Goal: Information Seeking & Learning: Learn about a topic

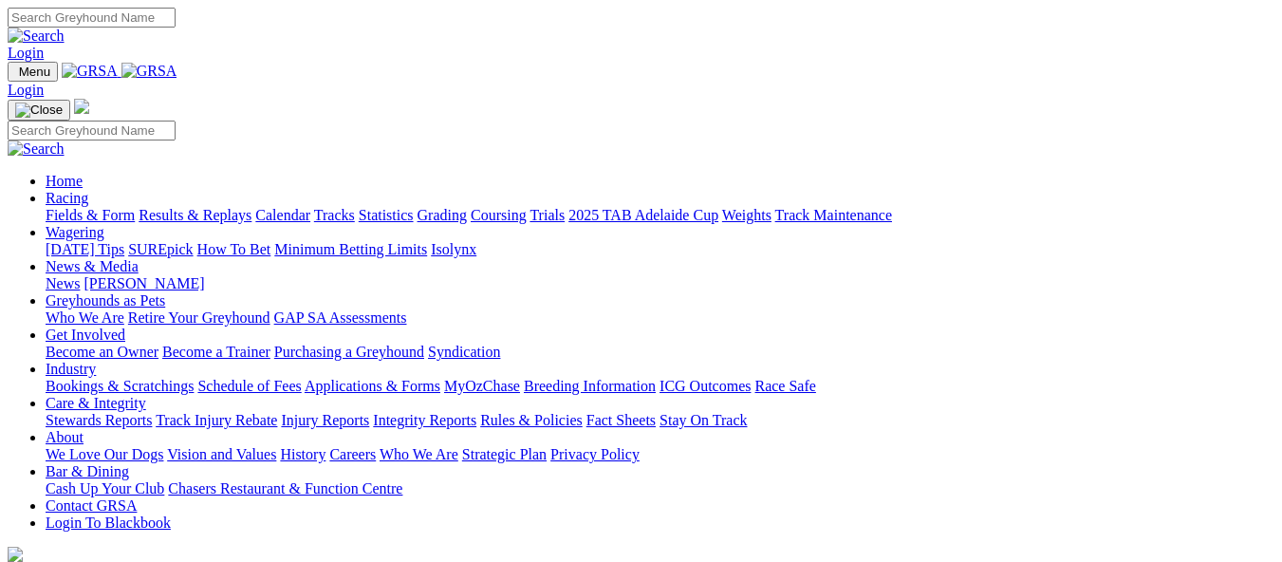
scroll to position [851, 0]
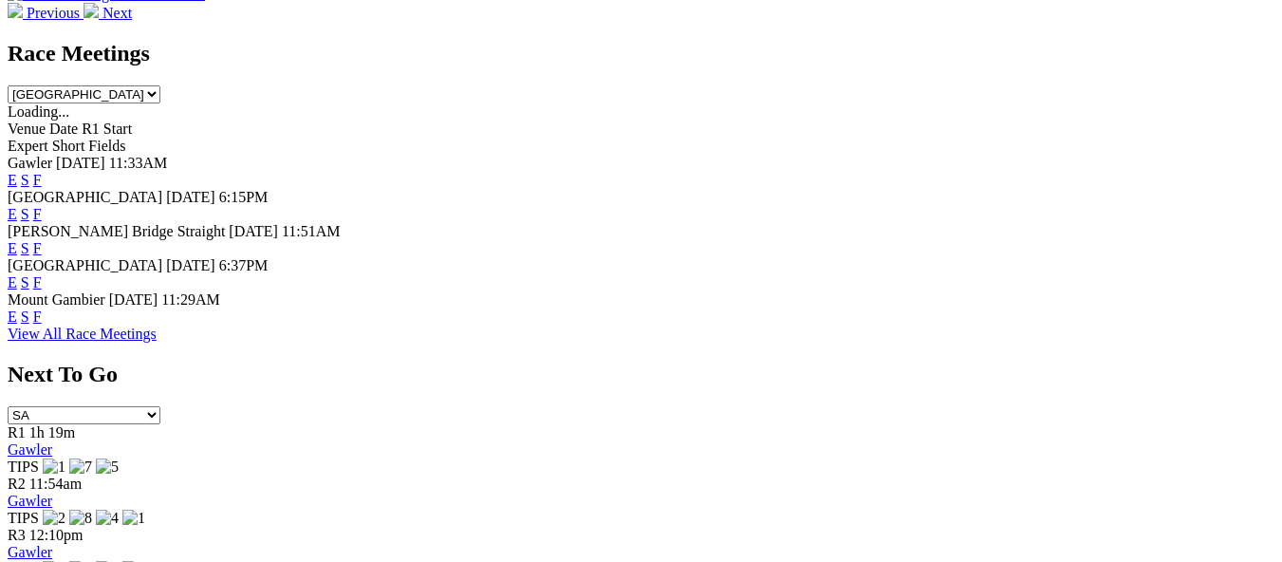
click at [42, 274] on link "F" at bounding box center [37, 282] width 9 height 16
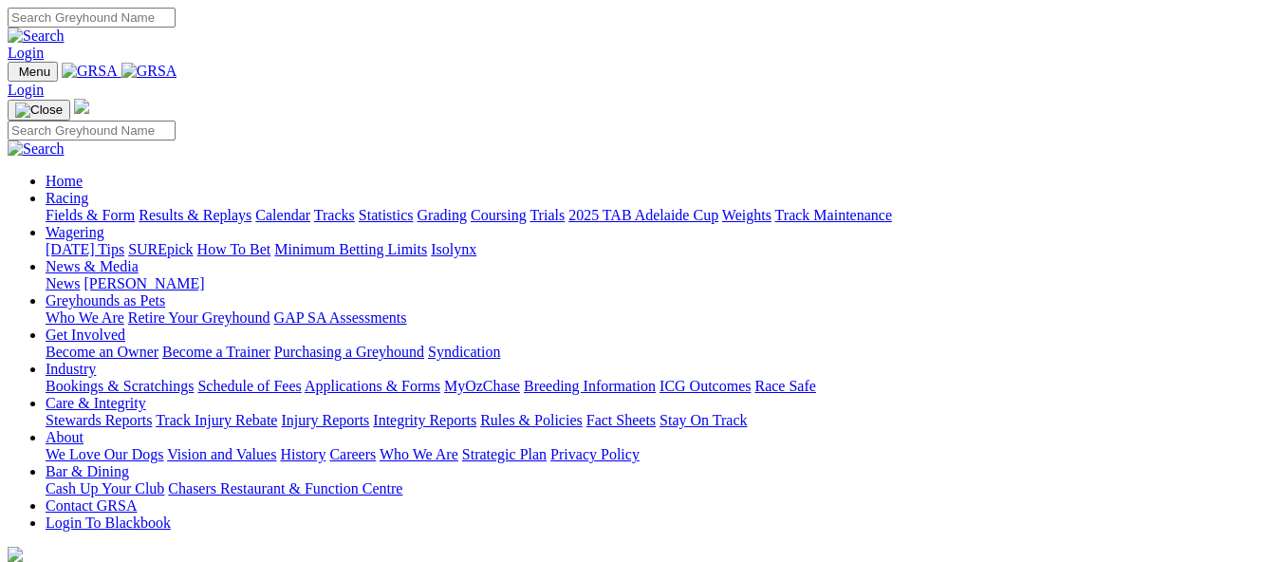
scroll to position [854, 0]
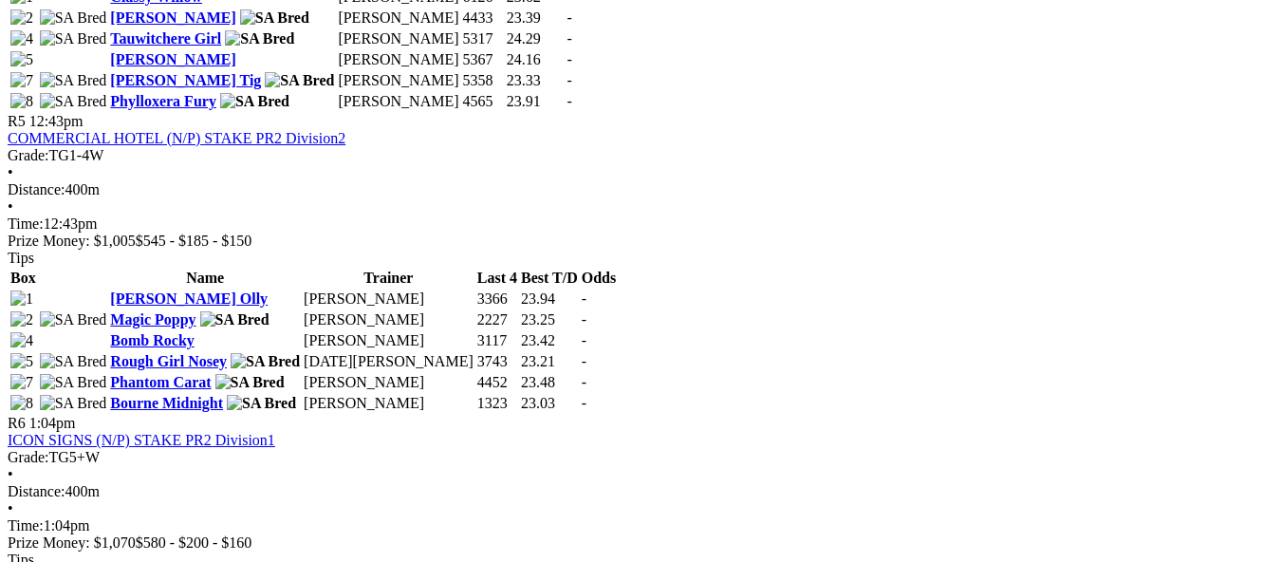
scroll to position [2126, 0]
